Goal: Transaction & Acquisition: Purchase product/service

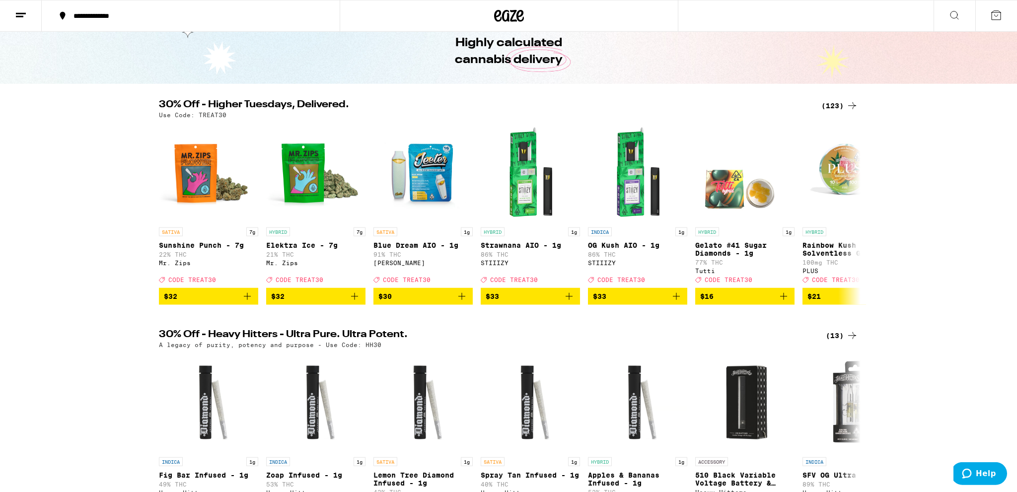
click at [830, 103] on div "(123)" at bounding box center [840, 106] width 37 height 12
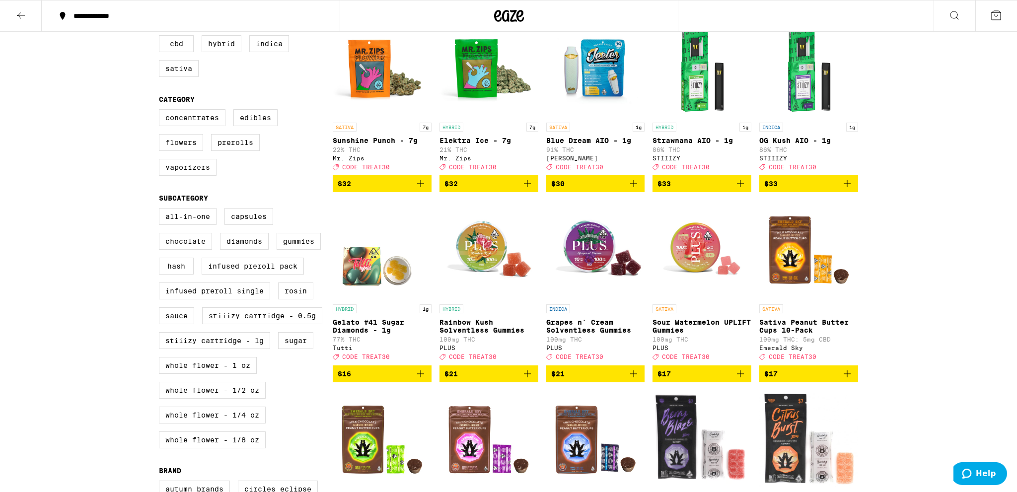
scroll to position [175, 0]
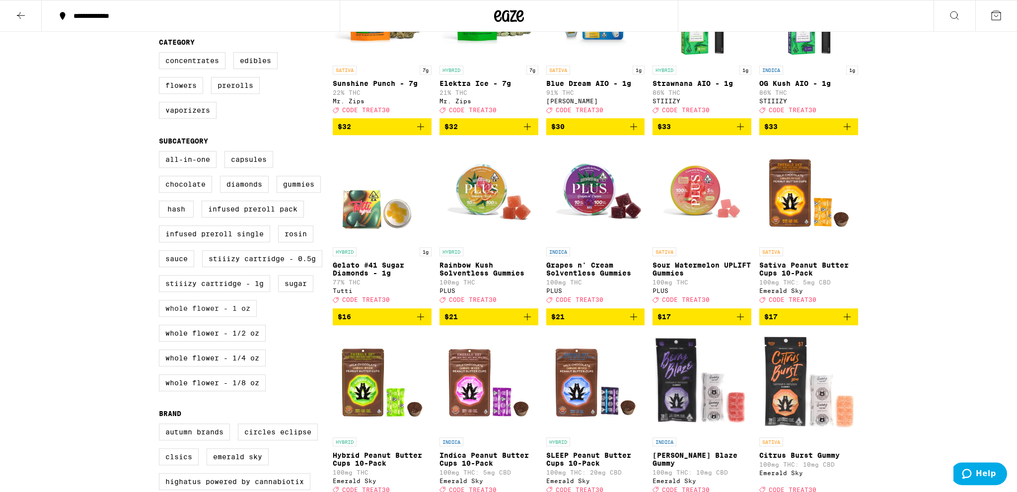
click at [228, 317] on label "Whole Flower - 1 oz" at bounding box center [208, 308] width 98 height 17
click at [161, 153] on input "Whole Flower - 1 oz" at bounding box center [161, 153] width 0 height 0
checkbox input "true"
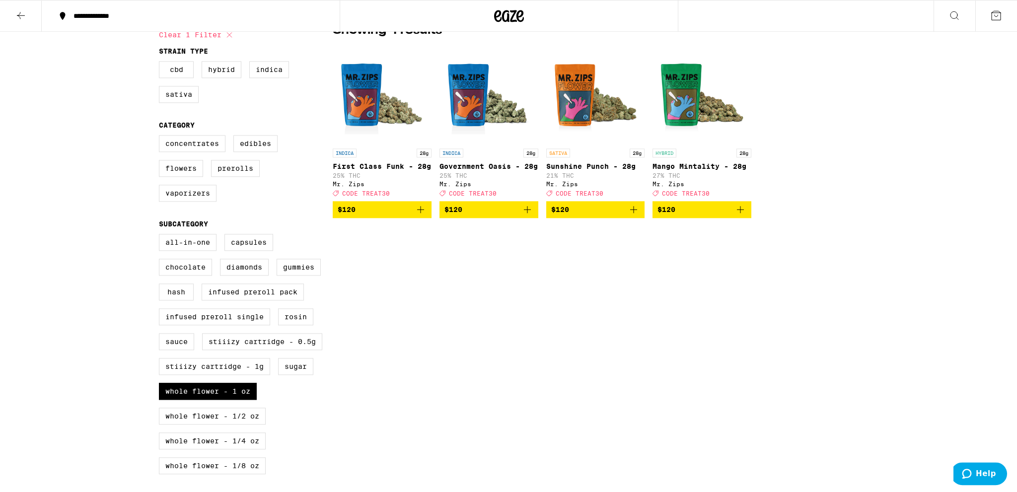
scroll to position [50, 0]
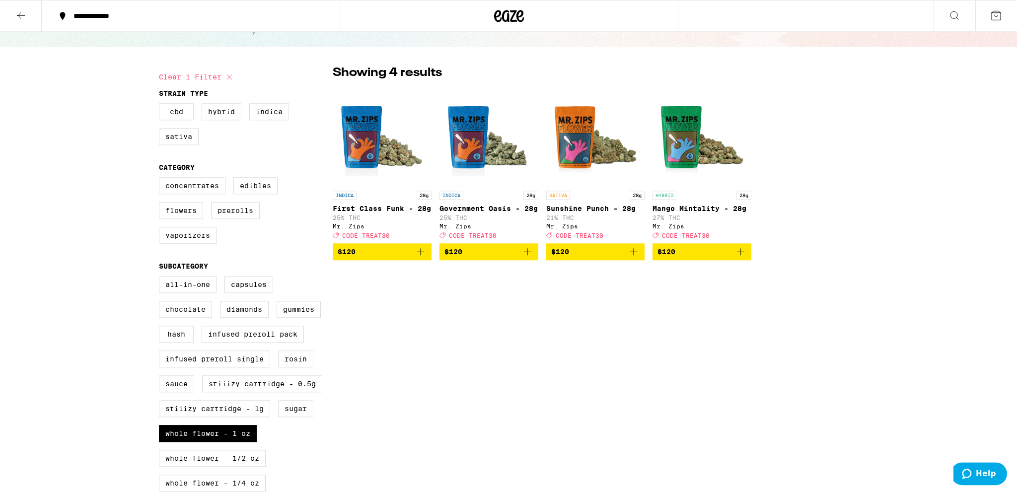
click at [634, 258] on icon "Add to bag" at bounding box center [634, 252] width 12 height 12
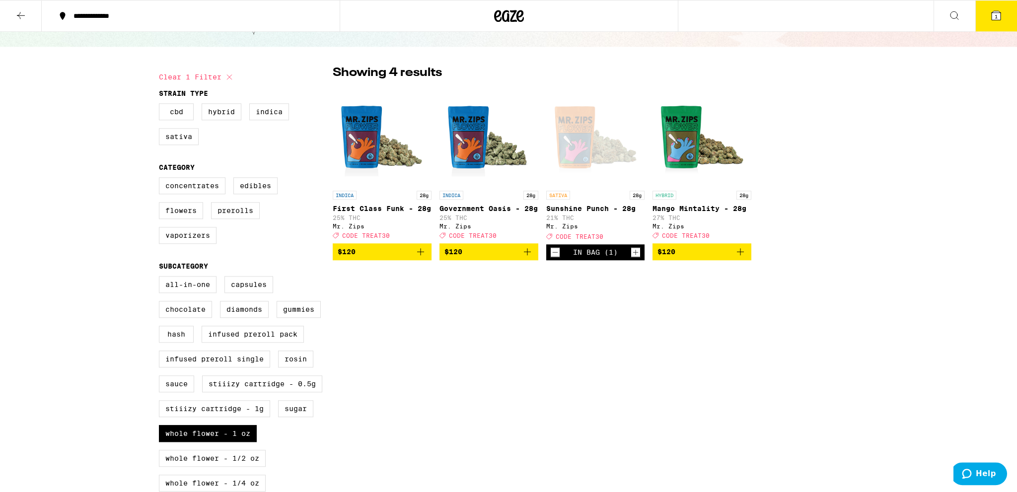
click at [1006, 12] on button "1" at bounding box center [997, 15] width 42 height 31
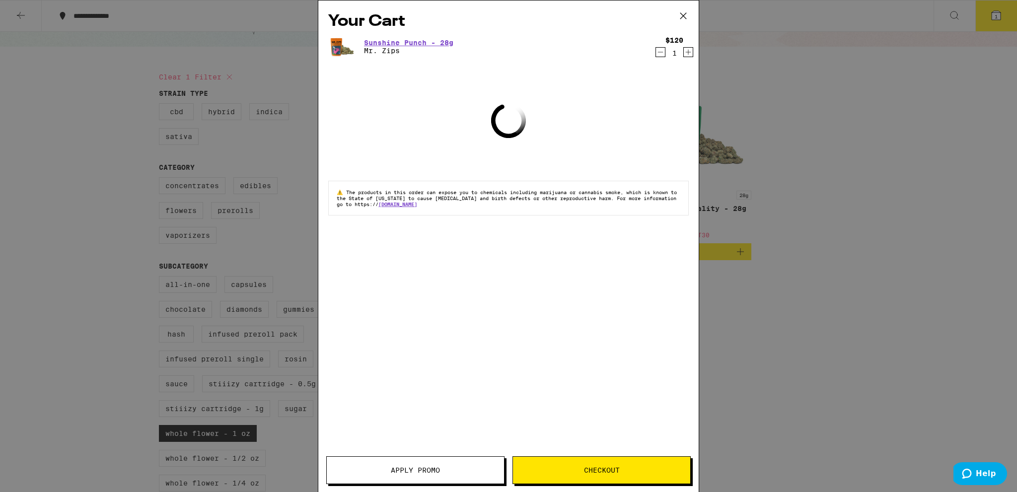
click at [456, 465] on button "Apply Promo" at bounding box center [415, 471] width 178 height 28
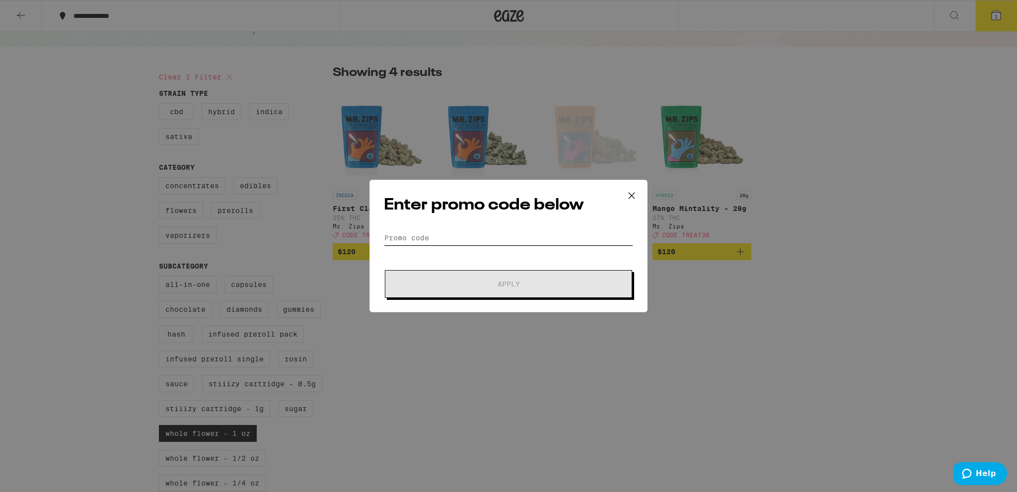
click at [424, 242] on input "Promo Code" at bounding box center [508, 238] width 249 height 15
click at [410, 235] on input "Promo Code" at bounding box center [508, 238] width 249 height 15
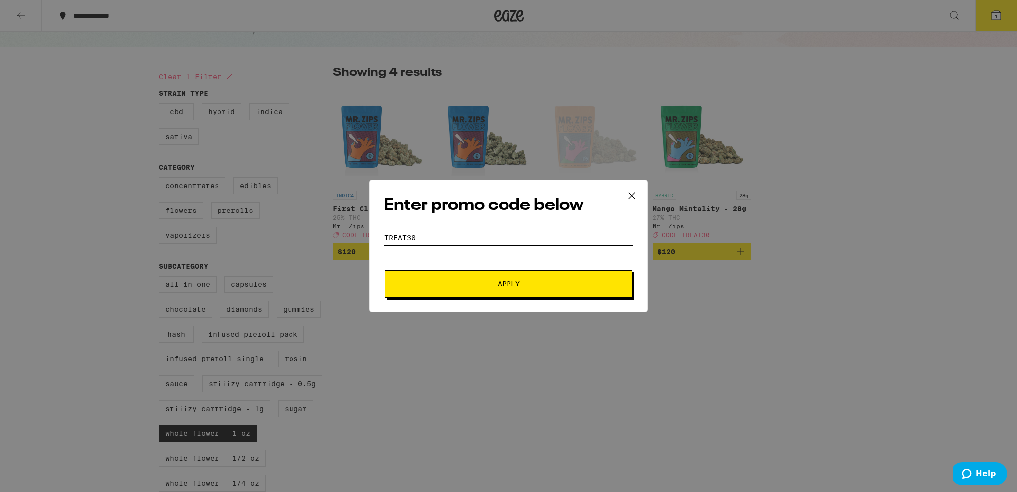
type input "treat30"
click at [466, 282] on span "Apply" at bounding box center [508, 284] width 179 height 7
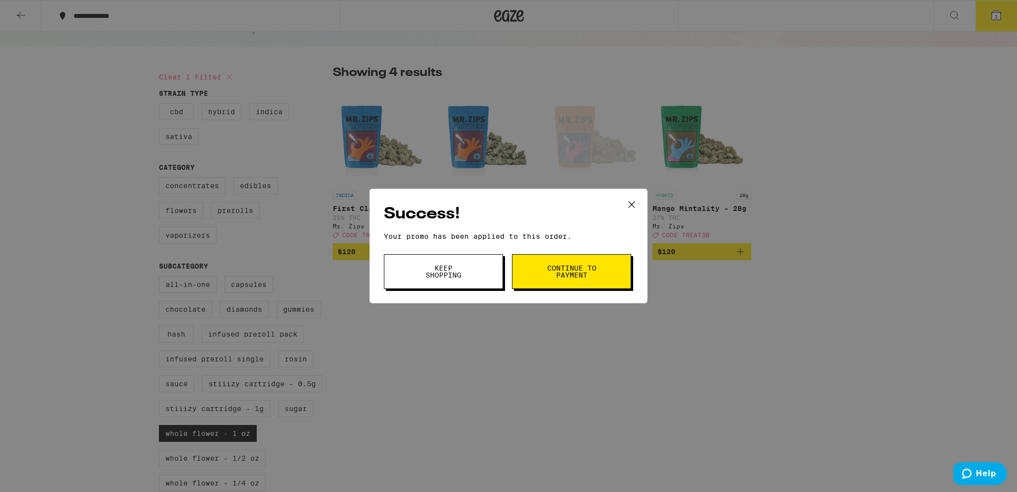
click at [573, 279] on span "Continue to payment" at bounding box center [571, 272] width 51 height 14
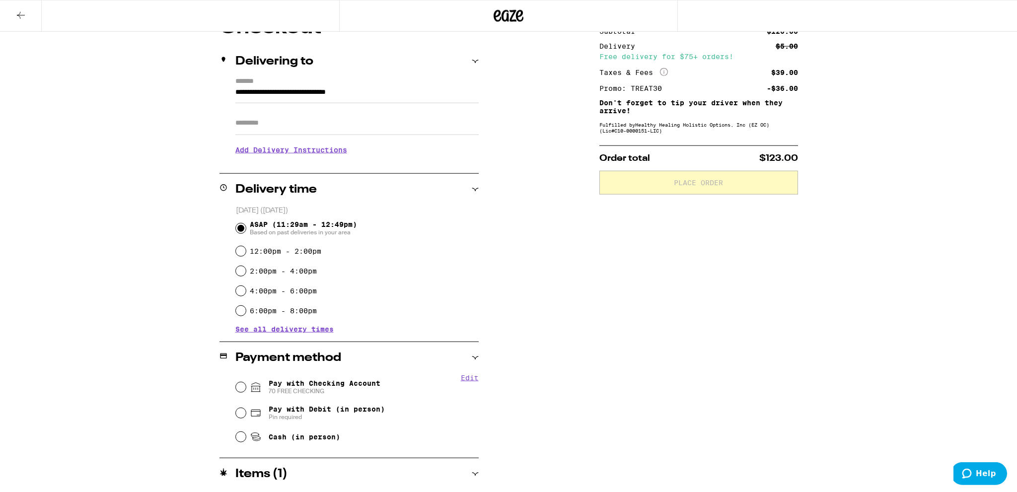
scroll to position [136, 0]
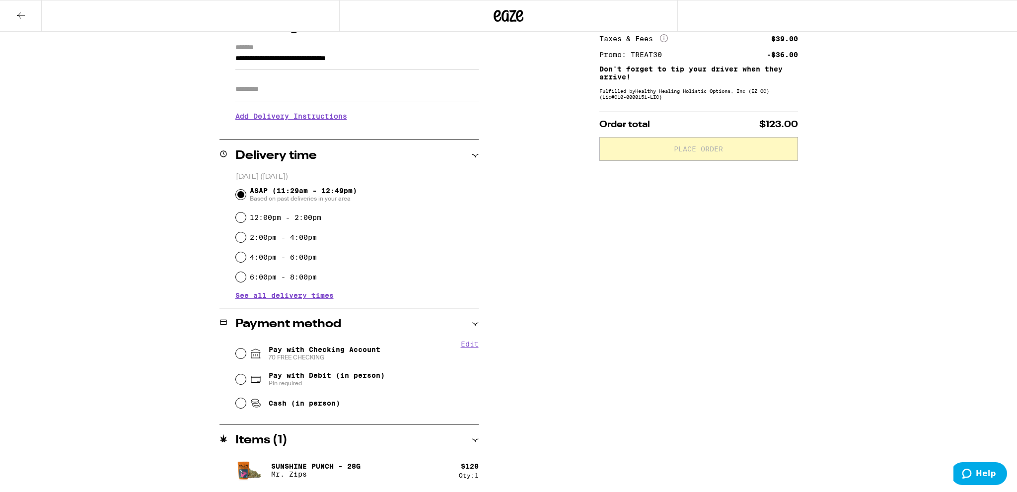
click at [338, 354] on span "Pay with Checking Account 70 FREE CHECKING" at bounding box center [325, 354] width 112 height 16
click at [246, 354] on input "Pay with Checking Account 70 FREE CHECKING" at bounding box center [241, 354] width 10 height 10
radio input "true"
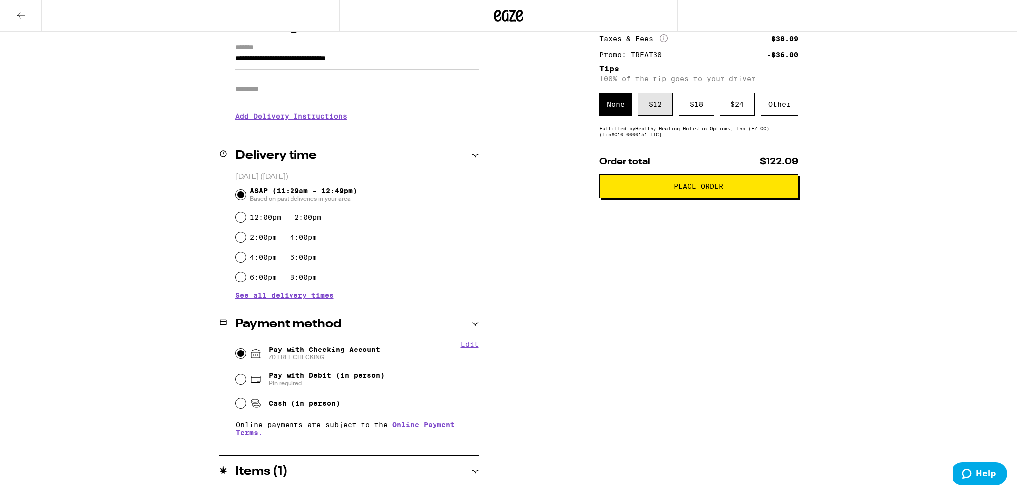
click at [654, 102] on div "$ 12" at bounding box center [655, 104] width 35 height 23
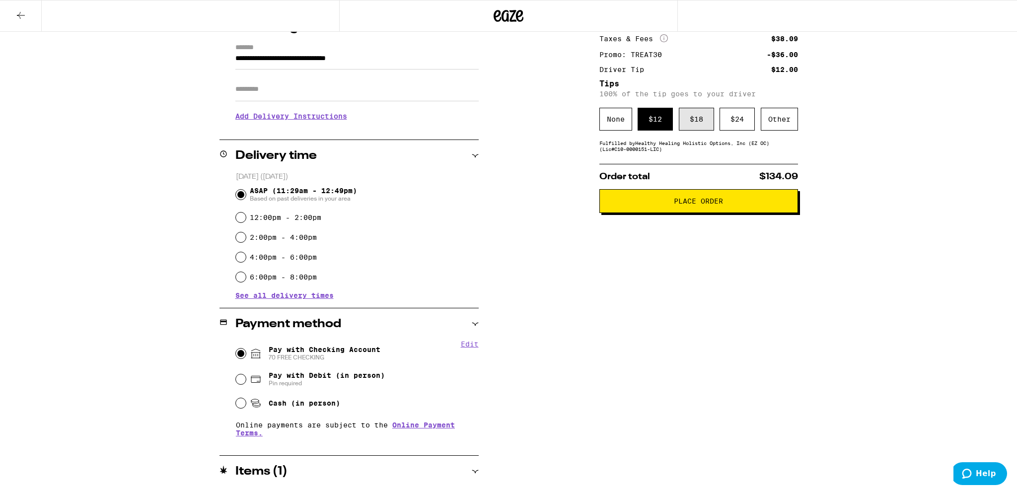
click at [695, 112] on div "$ 18" at bounding box center [696, 119] width 35 height 23
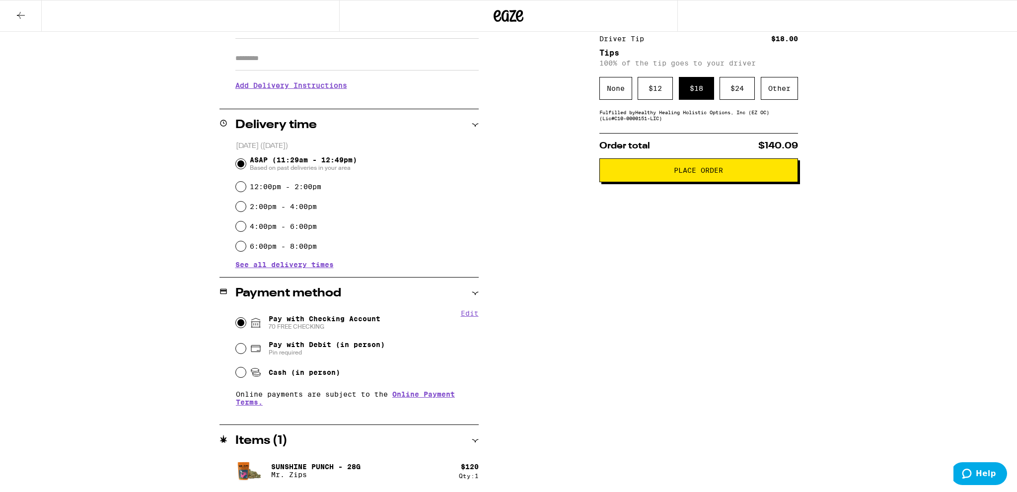
click at [711, 171] on span "Place Order" at bounding box center [698, 170] width 49 height 7
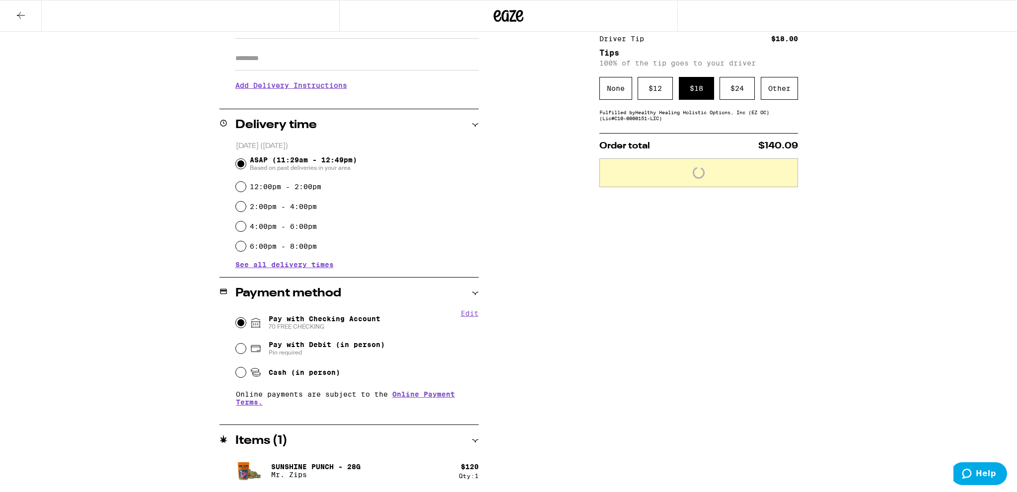
scroll to position [199, 0]
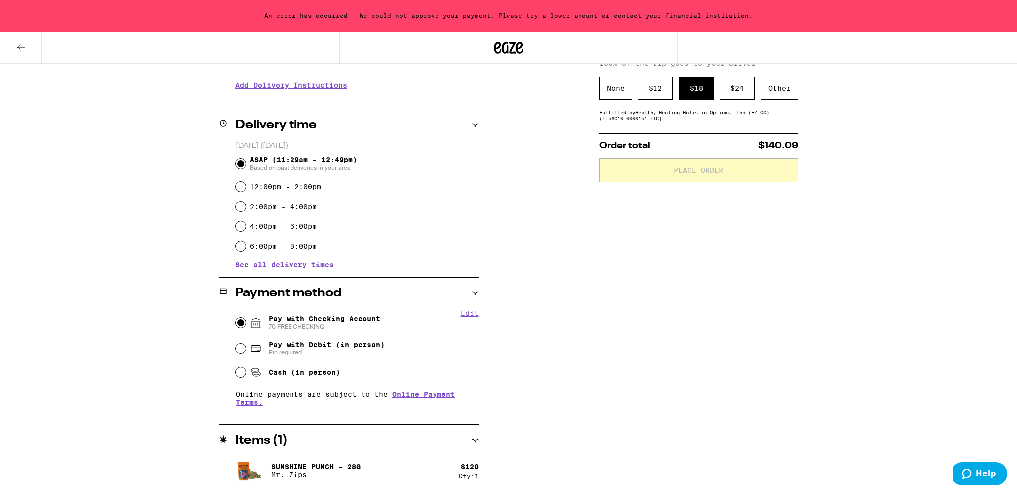
click at [312, 349] on span "Pay with Debit (in person)" at bounding box center [327, 345] width 116 height 8
click at [246, 349] on input "Pay with Debit (in person) Pin required" at bounding box center [241, 349] width 10 height 10
radio input "true"
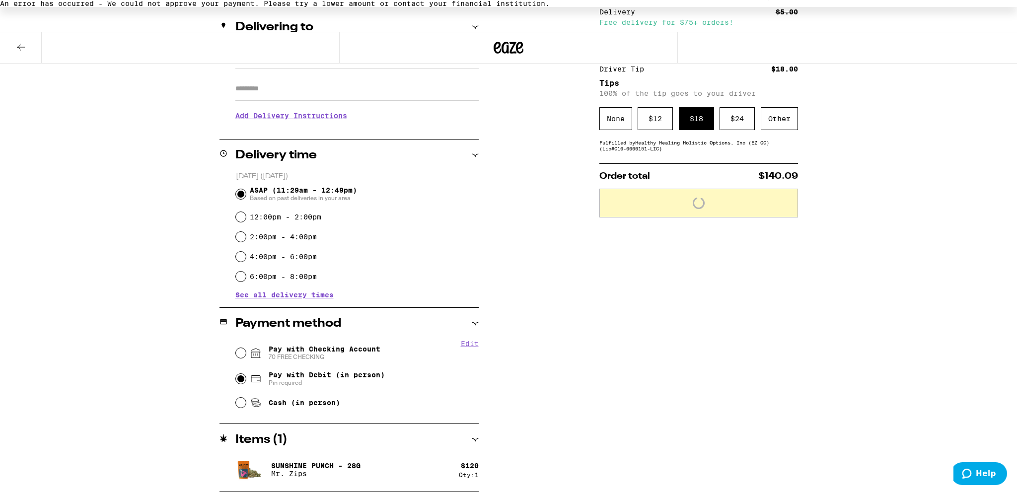
scroll to position [168, 0]
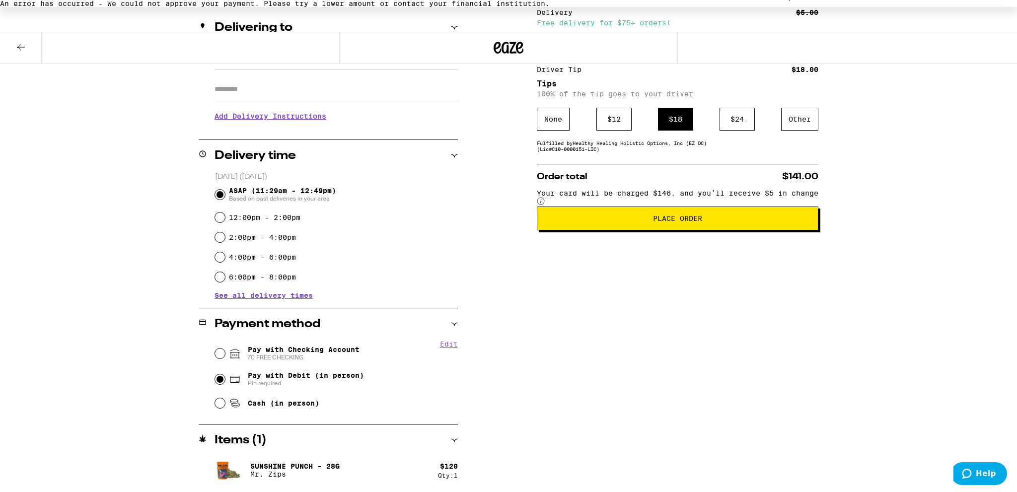
click at [686, 231] on button "Place Order" at bounding box center [678, 219] width 282 height 24
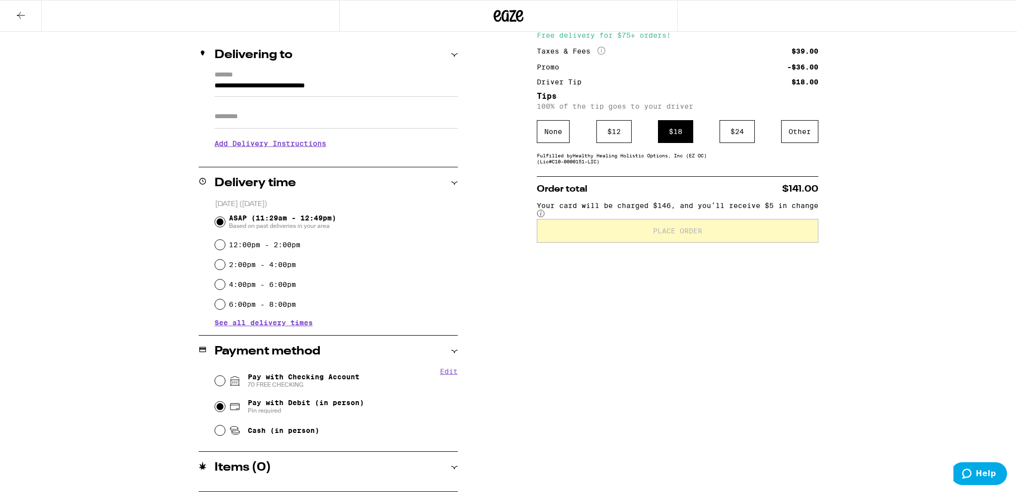
scroll to position [0, 0]
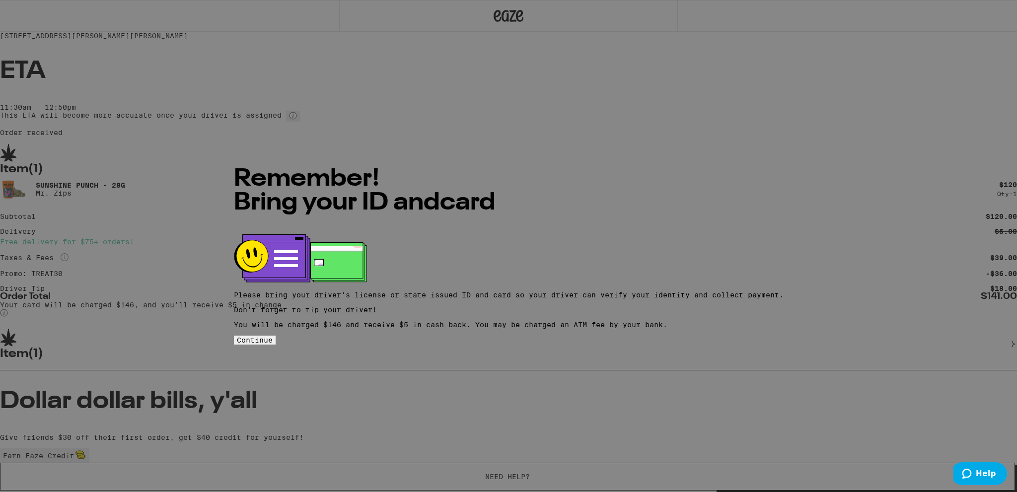
click at [276, 336] on button "Continue" at bounding box center [255, 340] width 42 height 9
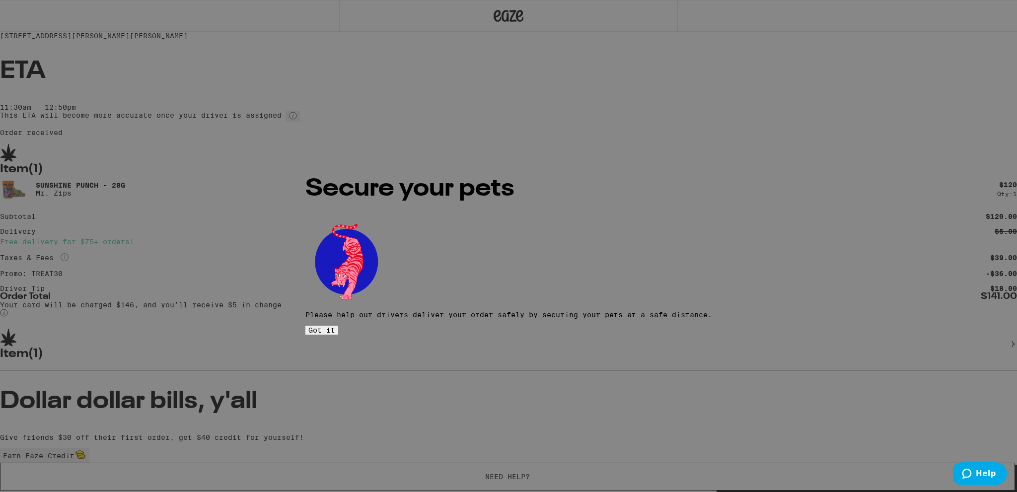
click at [338, 326] on button "Got it" at bounding box center [322, 330] width 33 height 9
